Goal: Information Seeking & Learning: Learn about a topic

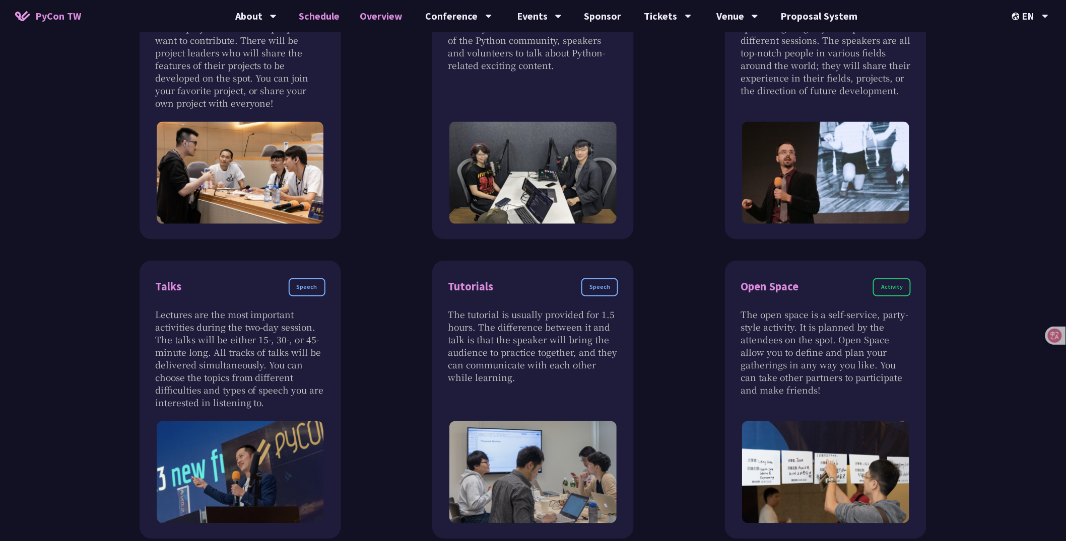
click at [325, 7] on link "Schedule" at bounding box center [319, 16] width 61 height 32
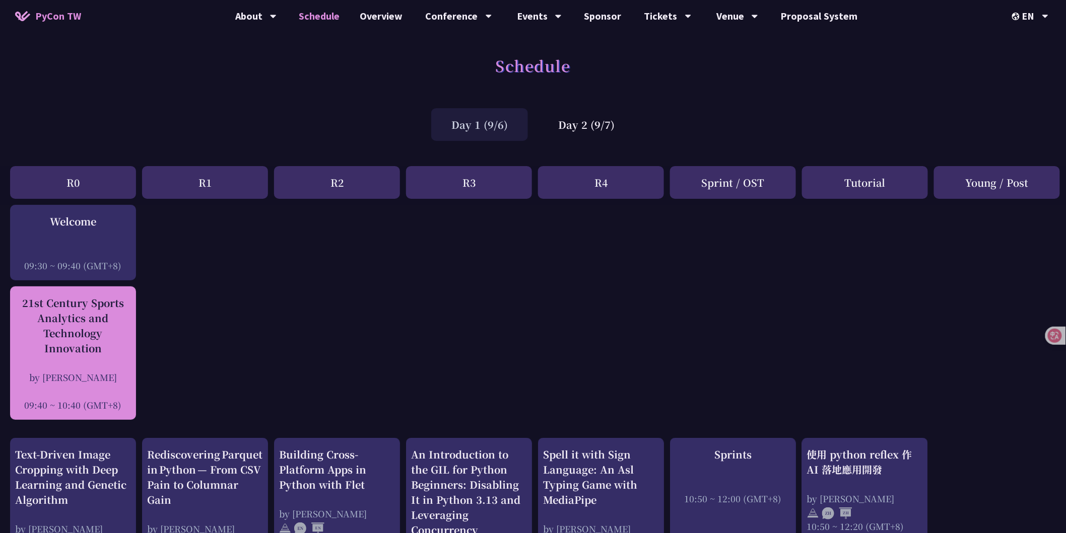
click at [84, 336] on div "21st Century Sports Analytics and Technology Innovation" at bounding box center [73, 326] width 116 height 60
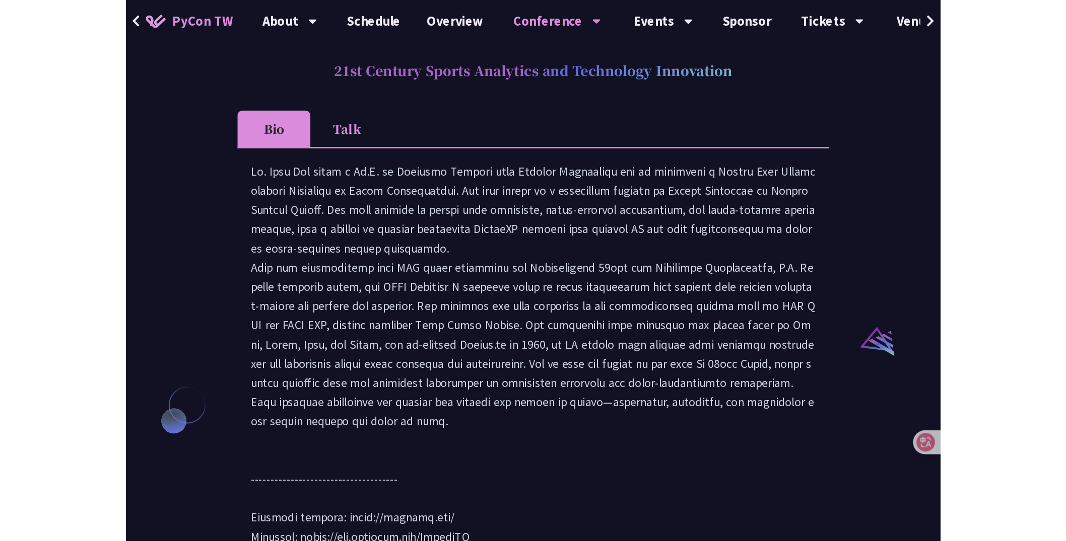
scroll to position [894, 0]
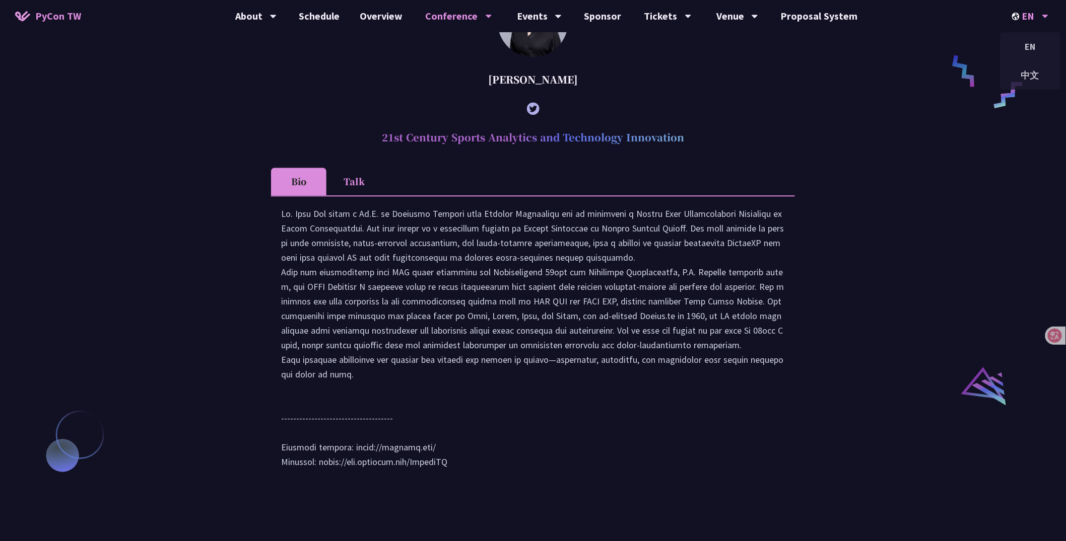
click at [1010, 12] on div "EN EN 中文" at bounding box center [1030, 16] width 62 height 32
click at [375, 16] on link "Overview" at bounding box center [381, 16] width 63 height 32
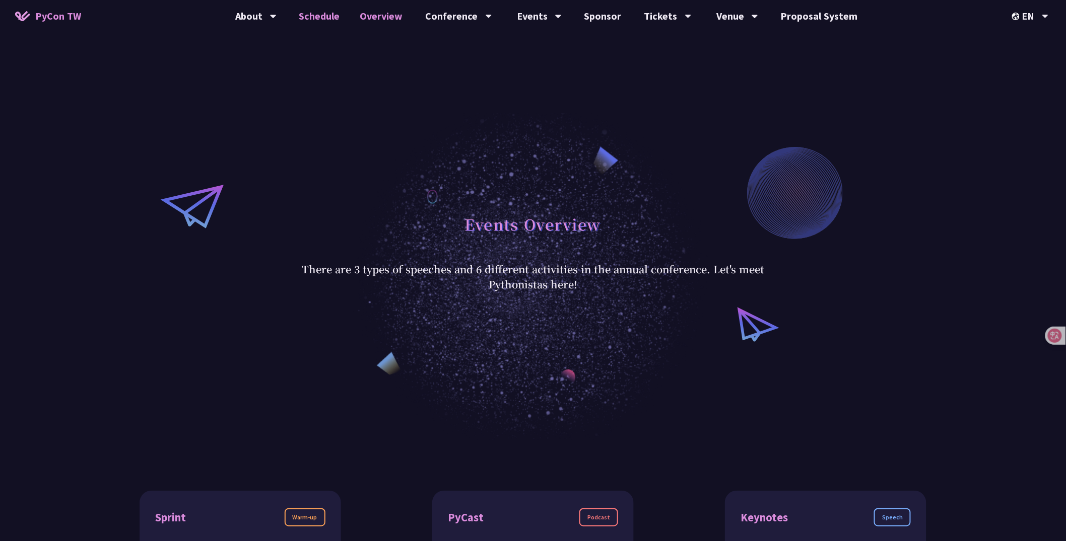
click at [322, 12] on link "Schedule" at bounding box center [319, 16] width 61 height 32
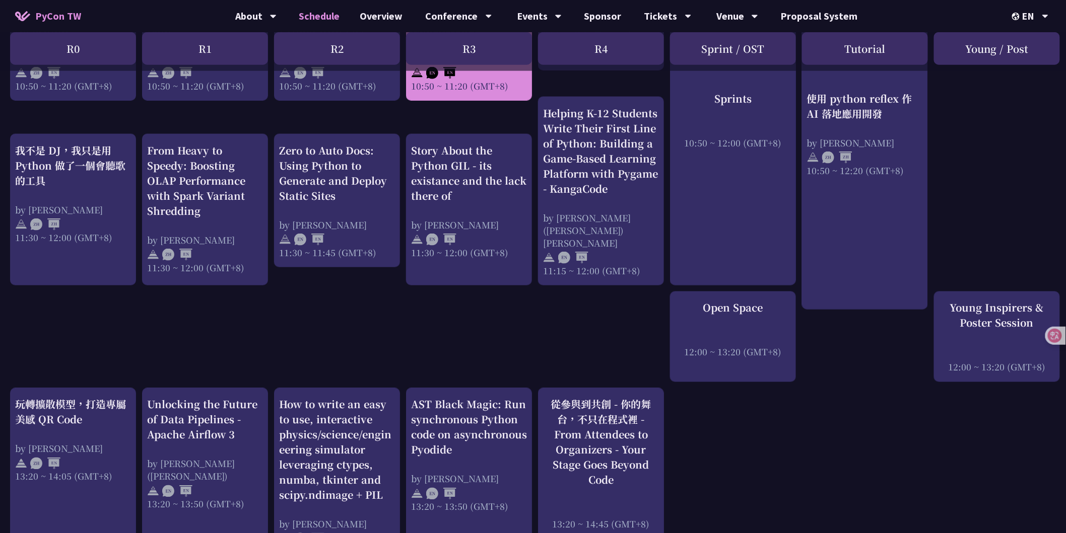
scroll to position [522, 0]
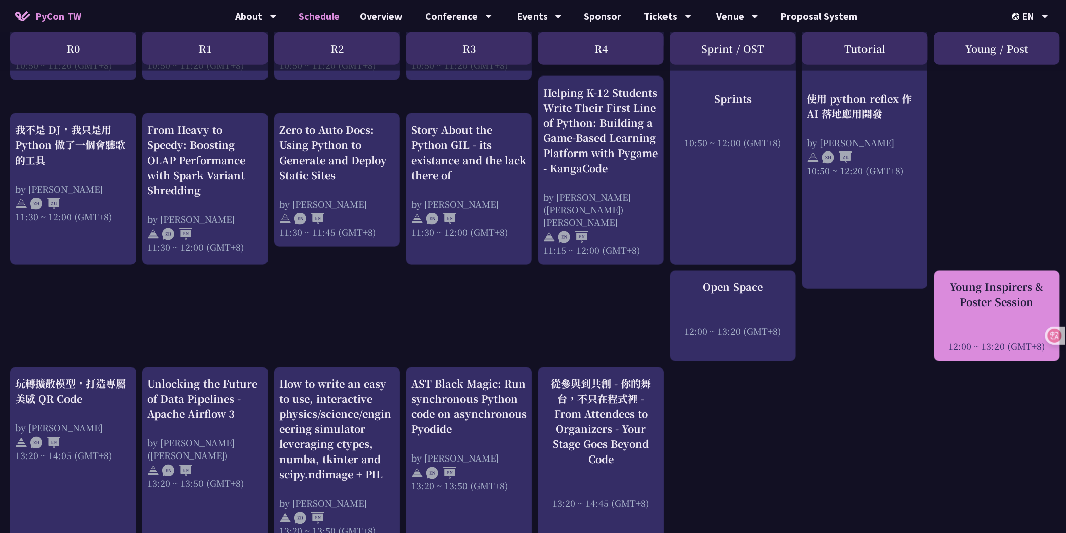
click at [1053, 301] on div "Young Inspirers & Poster Session 12:00 ~ 13:20 (GMT+8)" at bounding box center [997, 316] width 116 height 73
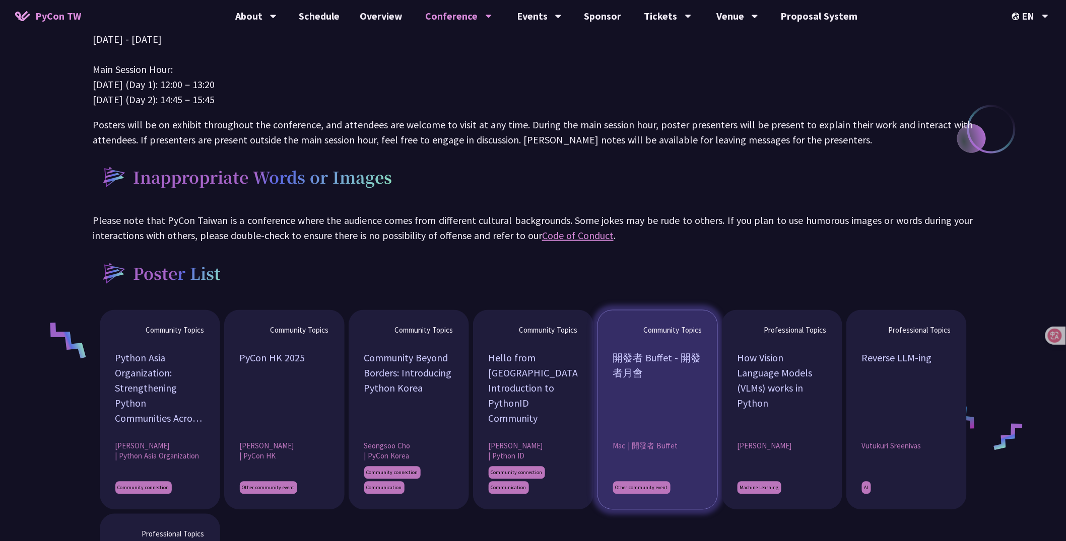
scroll to position [594, 0]
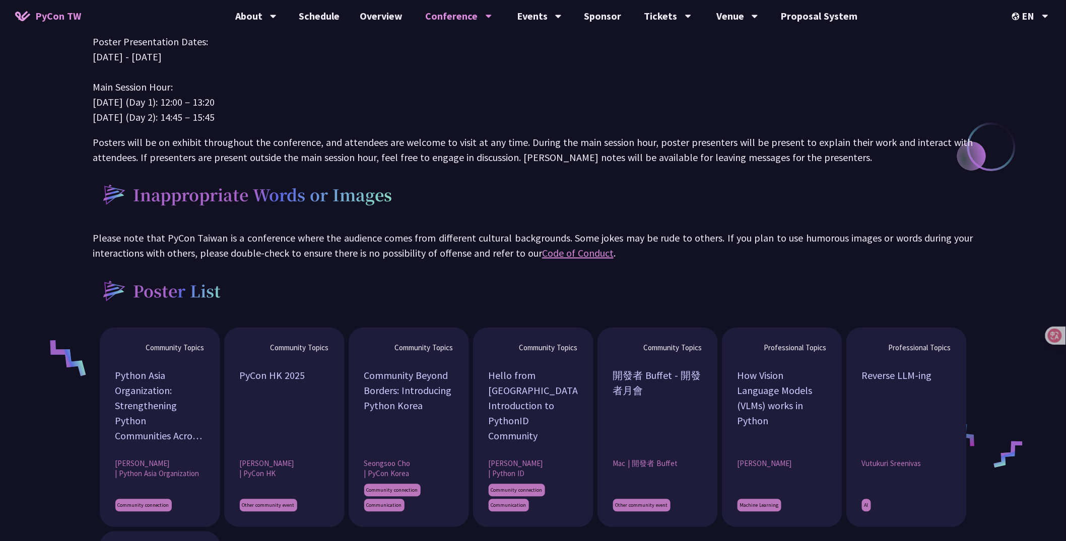
click at [681, 258] on p "Please note that PyCon Taiwan is a conference where the audience comes from dif…" at bounding box center [533, 246] width 880 height 30
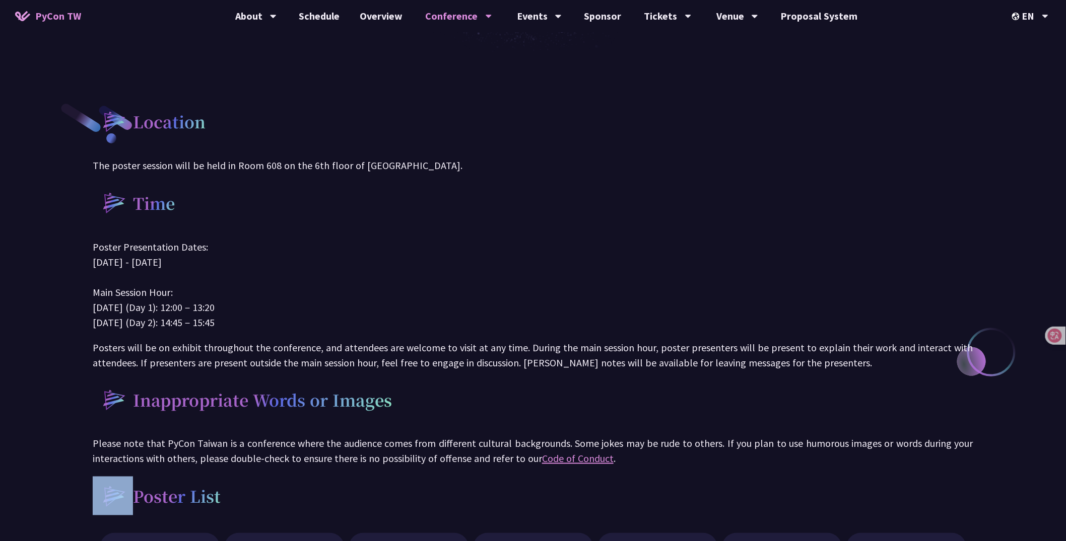
scroll to position [326, 0]
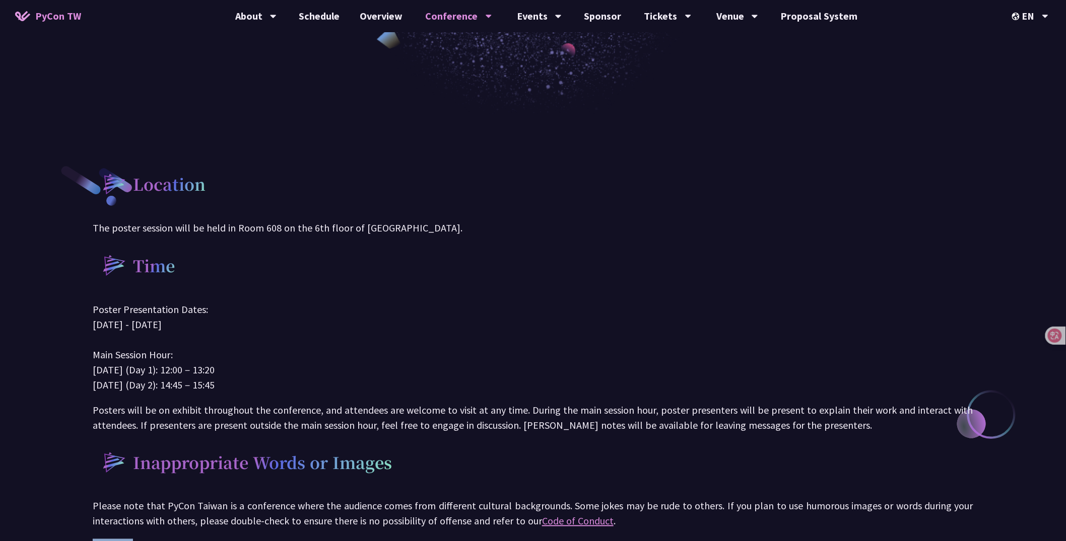
click at [556, 221] on p "The poster session will be held in Room 608 on the 6th floor of [GEOGRAPHIC_DAT…" at bounding box center [533, 228] width 880 height 15
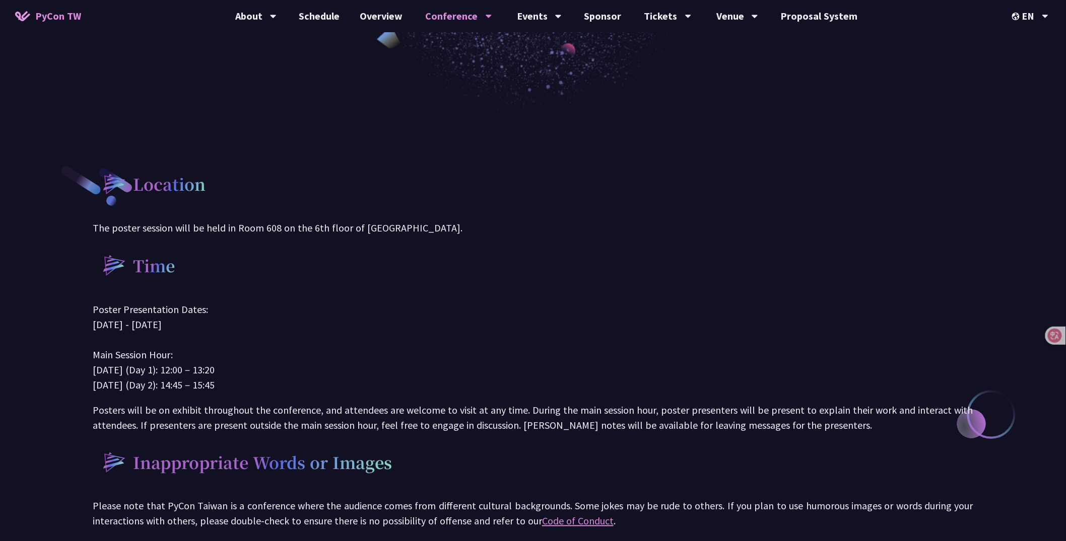
click at [556, 221] on p "The poster session will be held in Room 608 on the 6th floor of [GEOGRAPHIC_DAT…" at bounding box center [533, 228] width 880 height 15
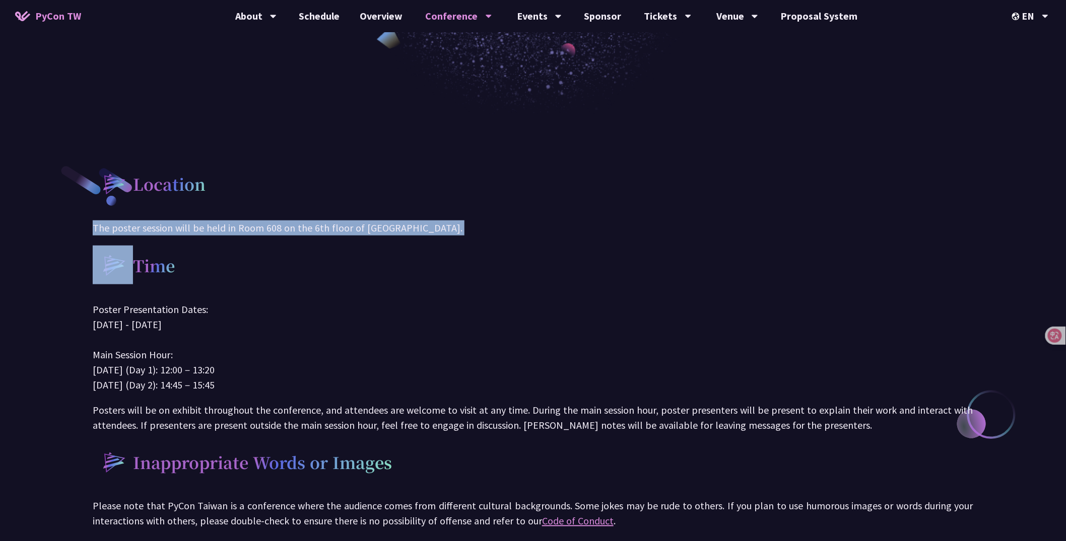
click at [533, 221] on p "The poster session will be held in Room 608 on the 6th floor of [GEOGRAPHIC_DAT…" at bounding box center [533, 228] width 880 height 15
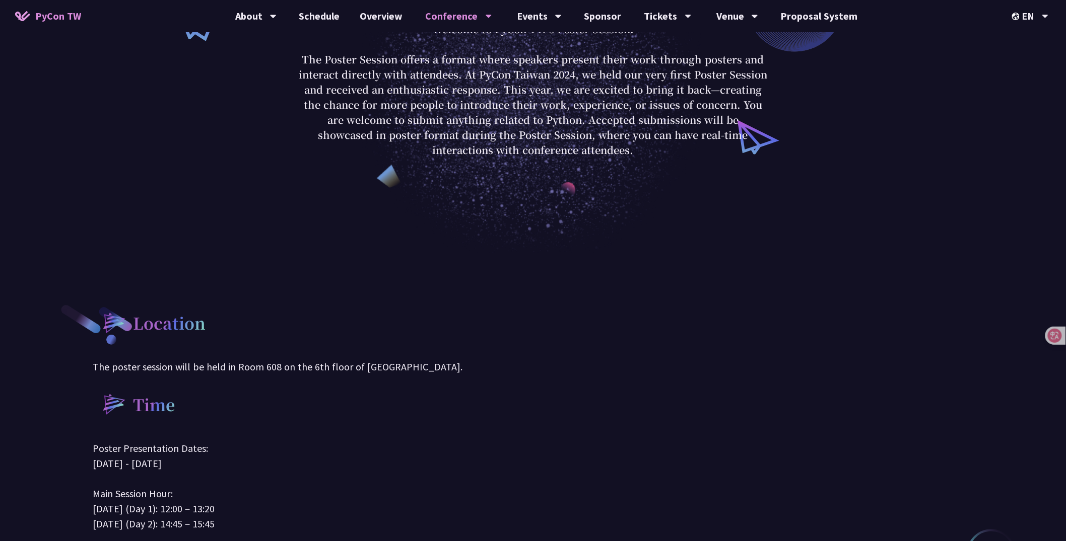
scroll to position [0, 0]
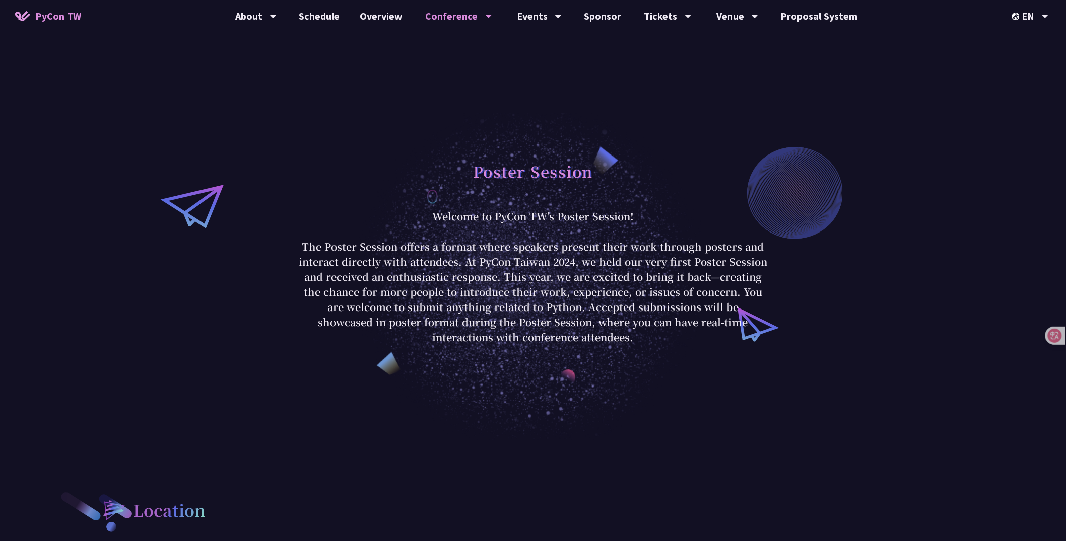
click at [672, 249] on p "Welcome to PyCon TW's Poster Session! The Poster Session offers a format where …" at bounding box center [533, 277] width 468 height 136
click at [687, 109] on div "Poster Session Welcome to PyCon TW's Poster Session! The Poster Session offers …" at bounding box center [533, 250] width 1066 height 380
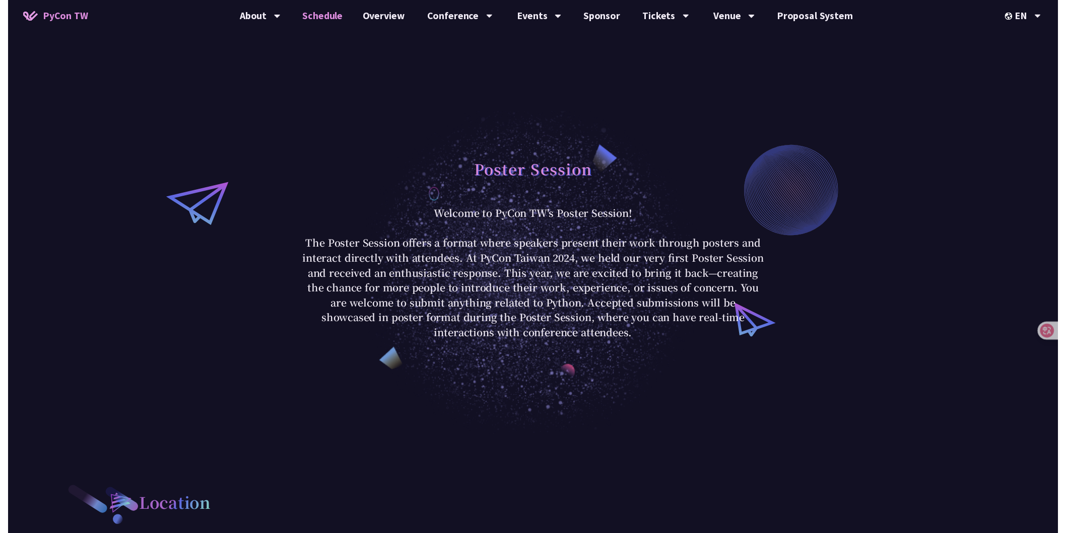
scroll to position [522, 0]
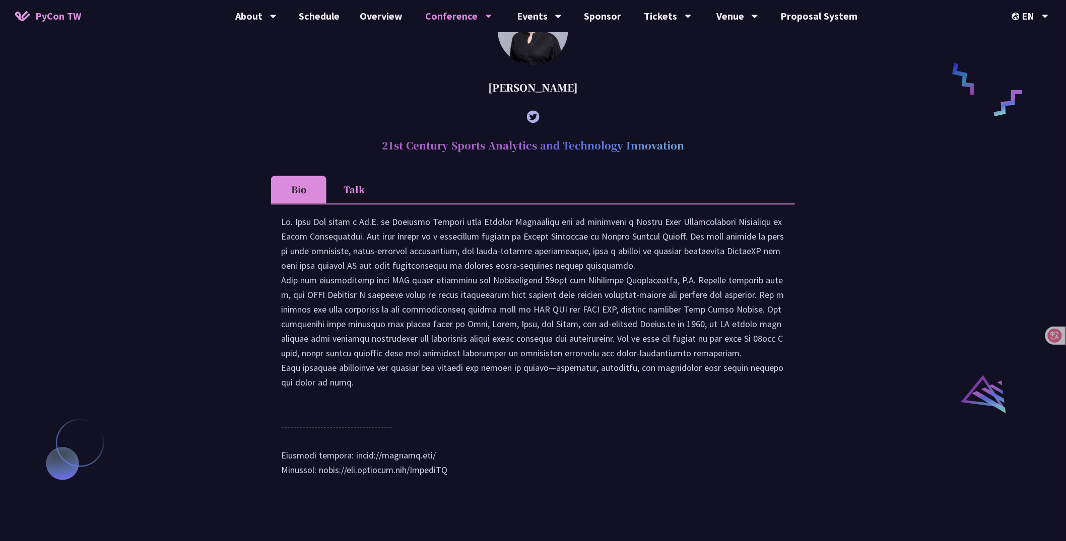
scroll to position [884, 0]
click at [1025, 73] on div "中文" at bounding box center [1030, 75] width 60 height 24
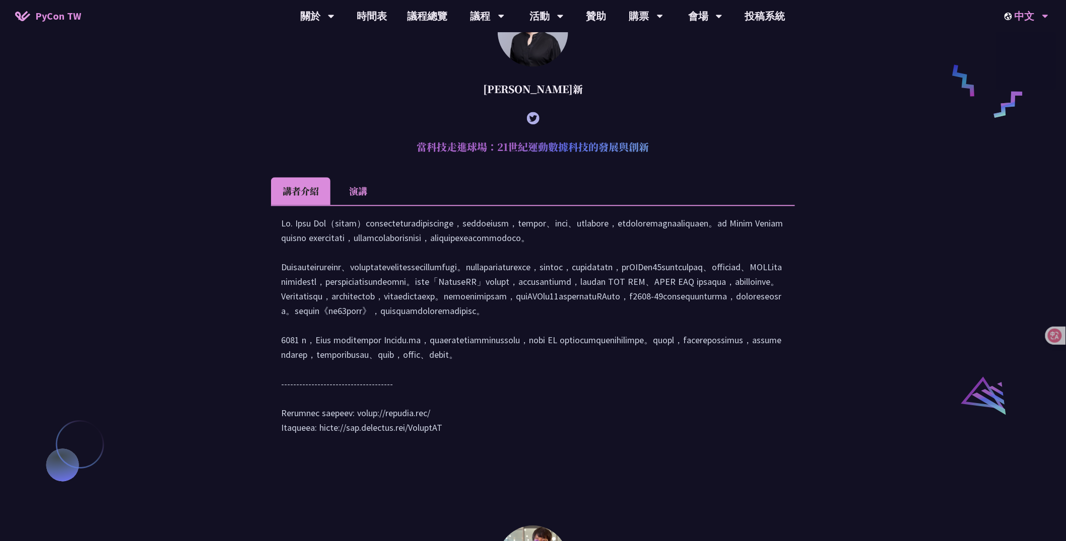
scroll to position [894, 0]
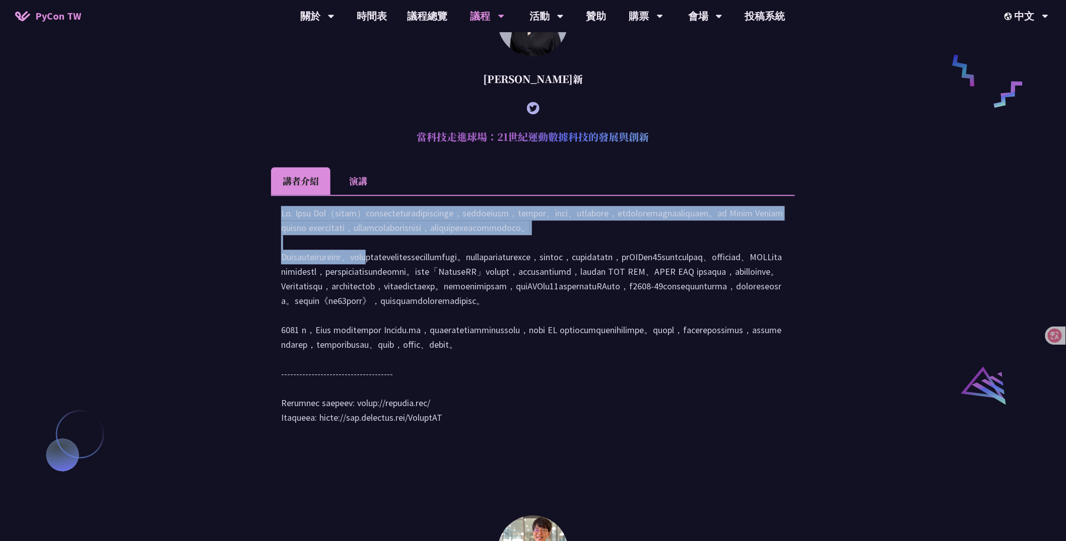
drag, startPoint x: 716, startPoint y: 226, endPoint x: 715, endPoint y: 272, distance: 45.8
click at [715, 272] on div at bounding box center [533, 320] width 504 height 229
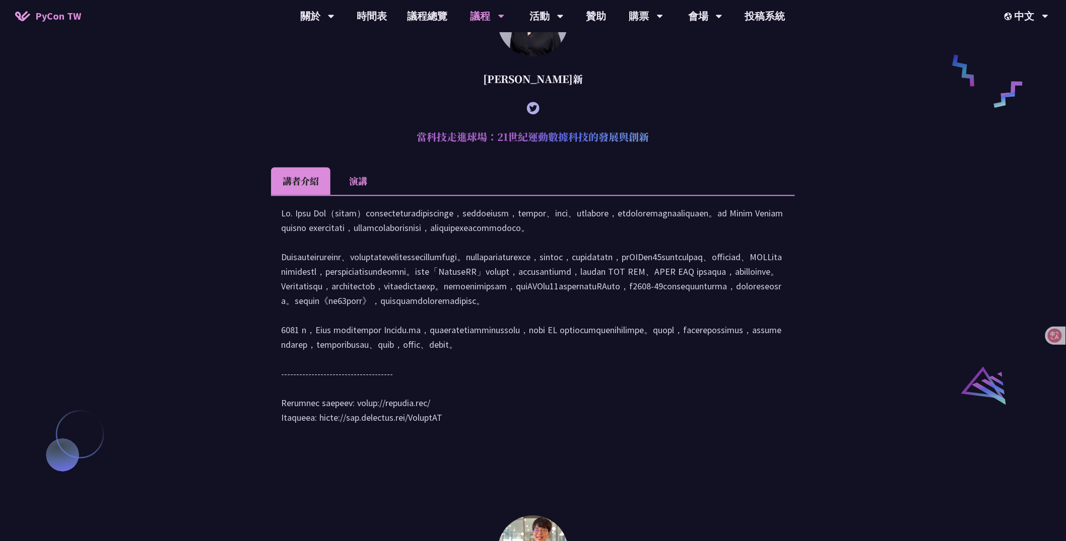
click at [703, 281] on div at bounding box center [533, 320] width 504 height 229
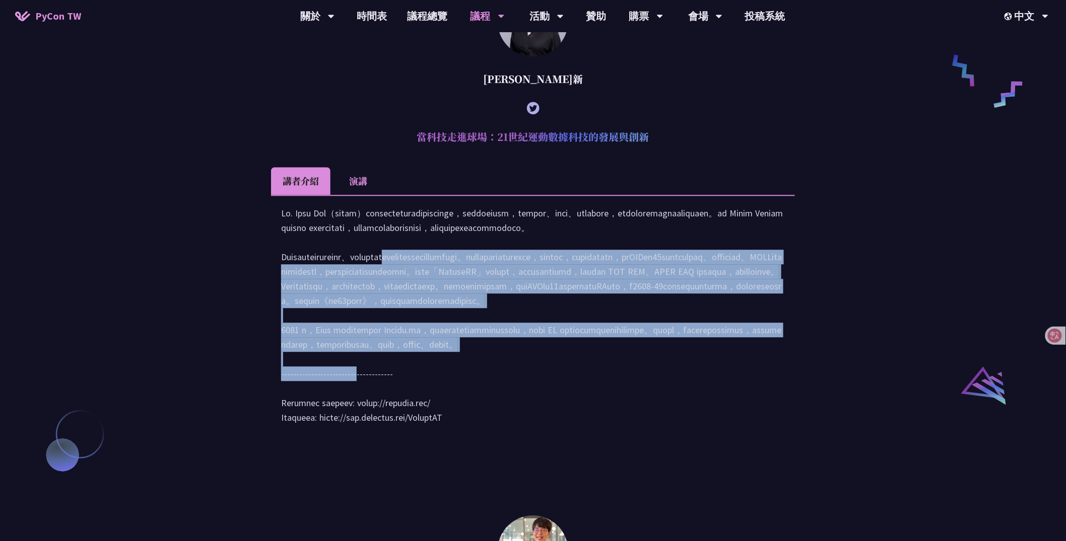
drag, startPoint x: 692, startPoint y: 283, endPoint x: 736, endPoint y: 461, distance: 184.1
click at [736, 435] on div at bounding box center [533, 320] width 504 height 229
click at [710, 435] on div at bounding box center [533, 320] width 504 height 229
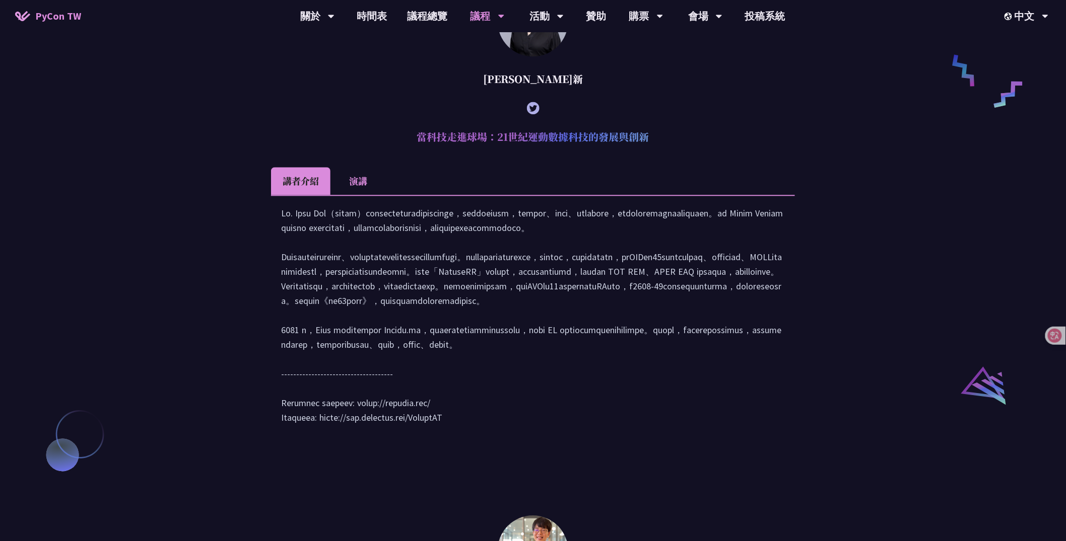
click at [461, 415] on div at bounding box center [533, 320] width 504 height 229
drag, startPoint x: 461, startPoint y: 415, endPoint x: 440, endPoint y: 415, distance: 21.2
click at [440, 415] on div at bounding box center [533, 320] width 504 height 229
click at [511, 435] on div at bounding box center [533, 320] width 504 height 229
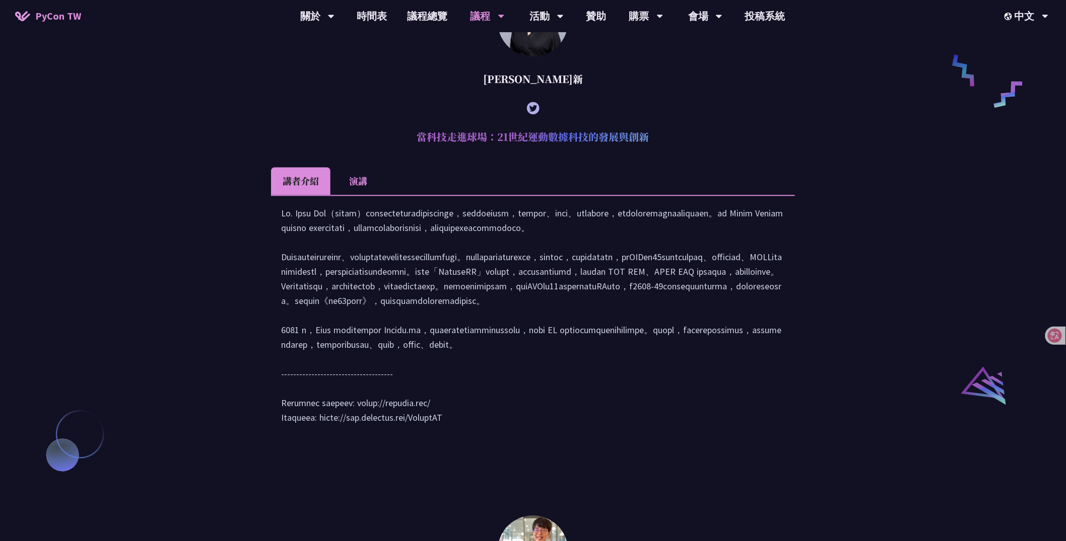
click at [511, 435] on div at bounding box center [533, 320] width 504 height 229
click at [446, 435] on div at bounding box center [533, 320] width 504 height 229
click at [334, 435] on div at bounding box center [533, 320] width 504 height 229
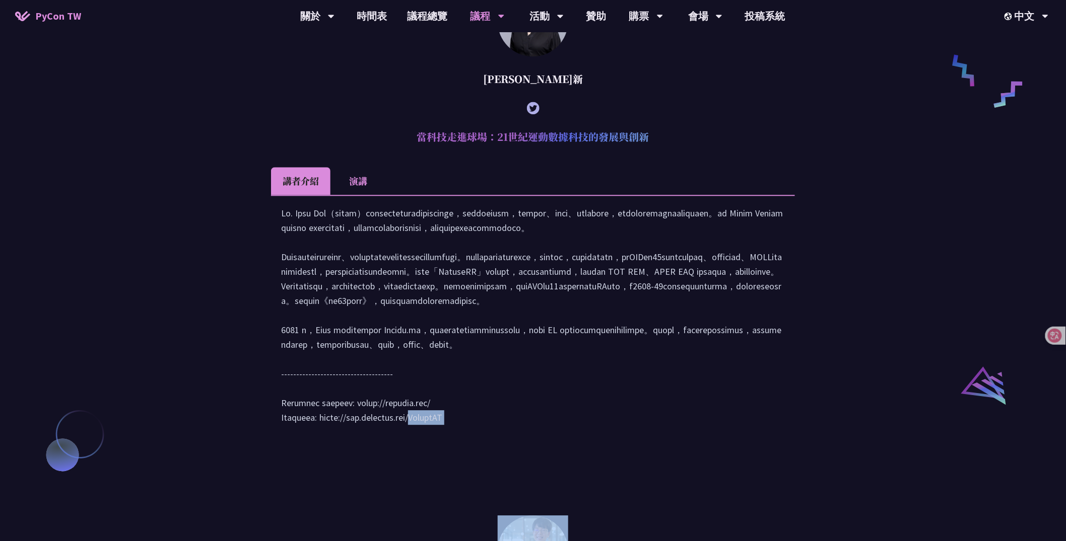
drag, startPoint x: 334, startPoint y: 517, endPoint x: 530, endPoint y: 534, distance: 197.2
click at [530, 435] on div at bounding box center [533, 320] width 504 height 229
click at [360, 435] on div at bounding box center [533, 320] width 504 height 229
drag, startPoint x: 360, startPoint y: 501, endPoint x: 411, endPoint y: 501, distance: 50.9
click at [411, 435] on div at bounding box center [533, 320] width 504 height 229
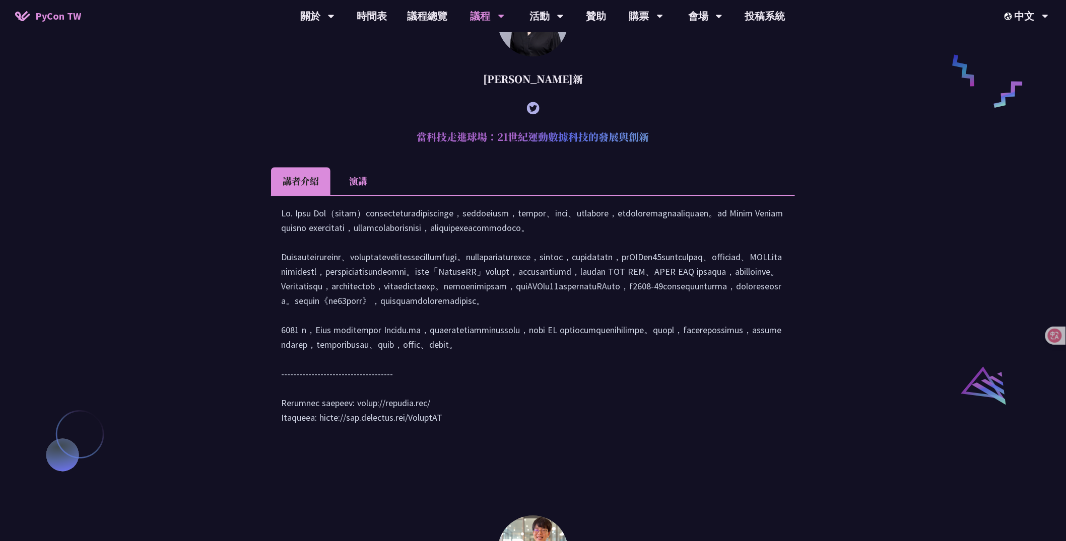
click at [661, 152] on h2 "當科技走進球場：21世紀運動數據科技的發展與創新" at bounding box center [533, 137] width 524 height 30
click at [674, 142] on h2 "當科技走進球場：21世紀運動數據科技的發展與創新" at bounding box center [533, 137] width 524 height 30
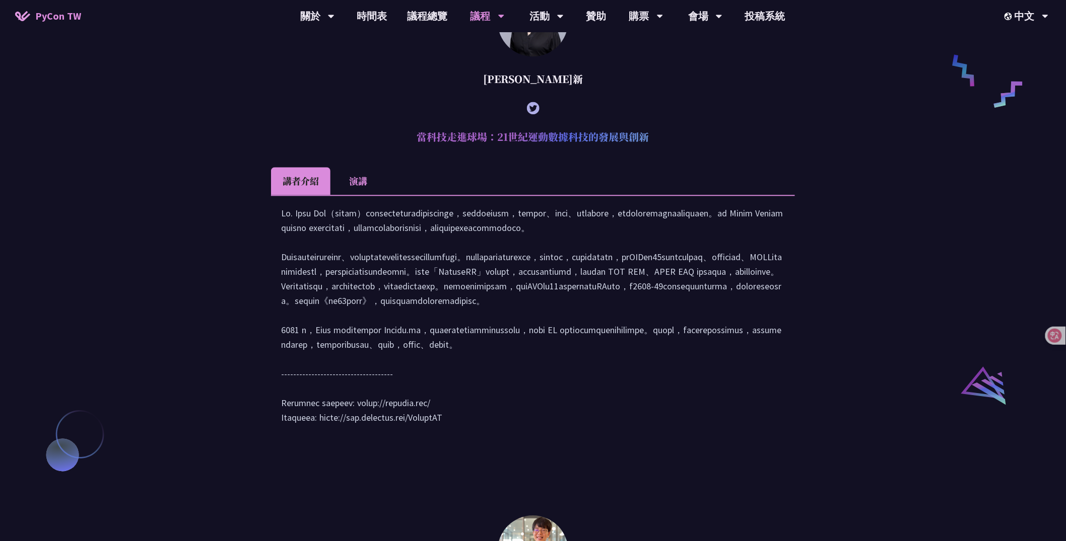
click at [674, 142] on h2 "當科技走進球場：21世紀運動數據科技的發展與創新" at bounding box center [533, 137] width 524 height 30
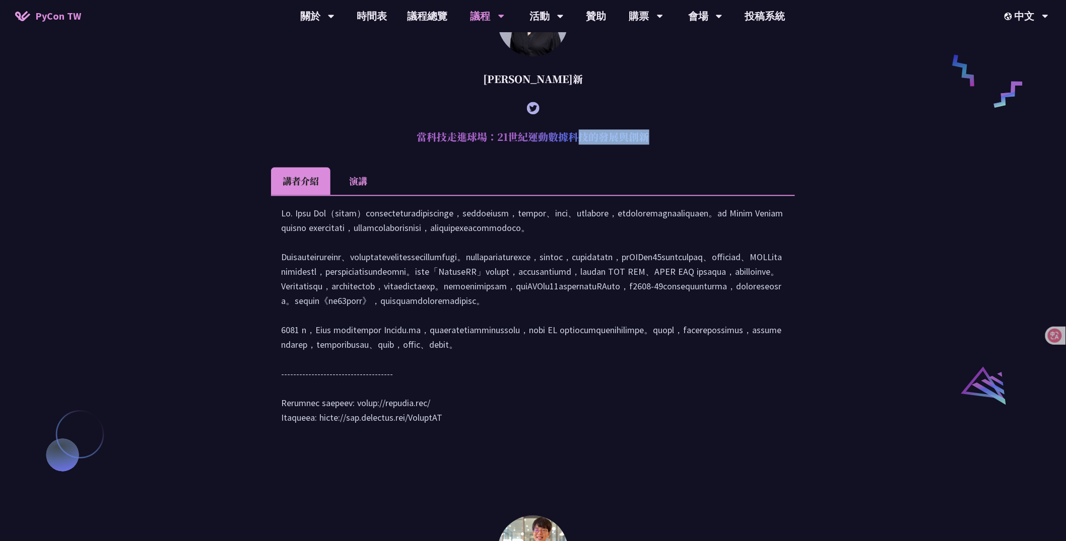
click at [674, 142] on h2 "當科技走進球場：21世紀運動數據科技的發展與創新" at bounding box center [533, 137] width 524 height 30
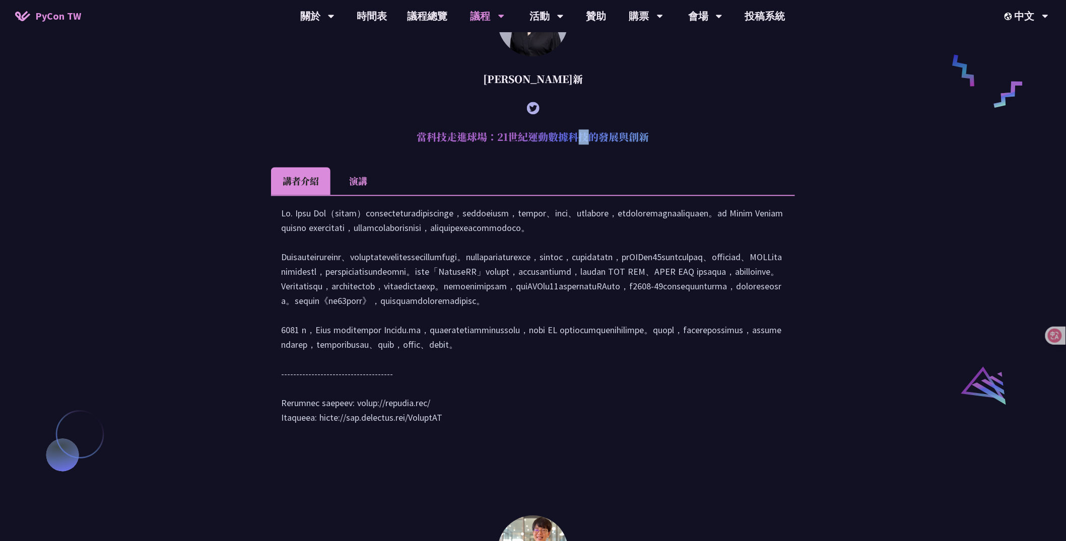
click at [674, 142] on h2 "當科技走進球場：21世紀運動數據科技的發展與創新" at bounding box center [533, 137] width 524 height 30
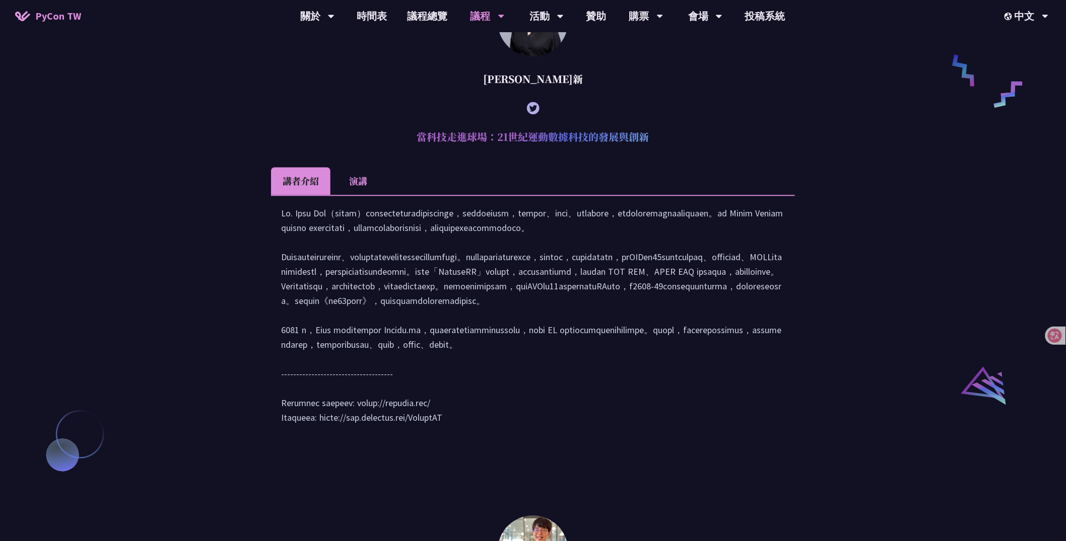
click at [674, 142] on h2 "當科技走進球場：21世紀運動數據科技的發展與創新" at bounding box center [533, 137] width 524 height 30
click at [671, 147] on h2 "當科技走進球場：21世紀運動數據科技的發展與創新" at bounding box center [533, 137] width 524 height 30
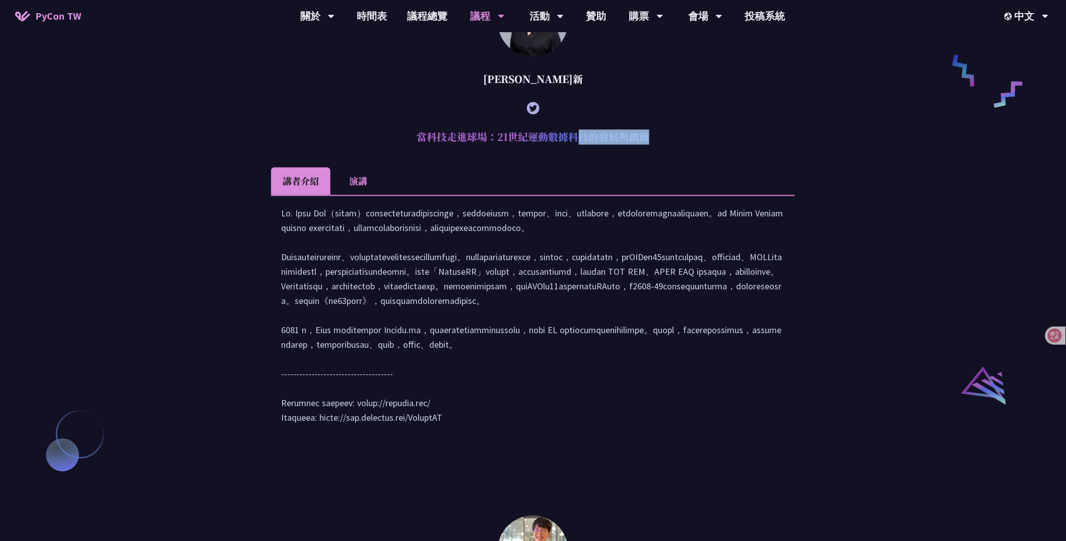
click at [671, 147] on h2 "當科技走進球場：21世紀運動數據科技的發展與創新" at bounding box center [533, 137] width 524 height 30
